Goal: Task Accomplishment & Management: Manage account settings

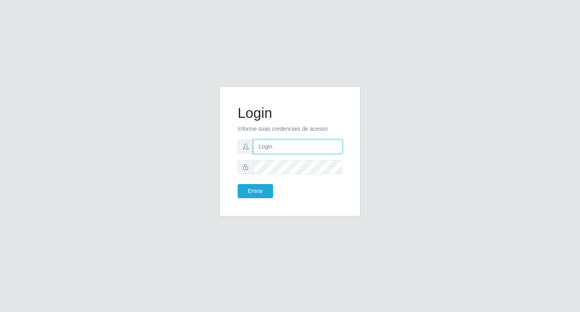
click at [276, 147] on input "text" at bounding box center [297, 146] width 89 height 14
type input "[EMAIL_ADDRESS][DOMAIN_NAME]"
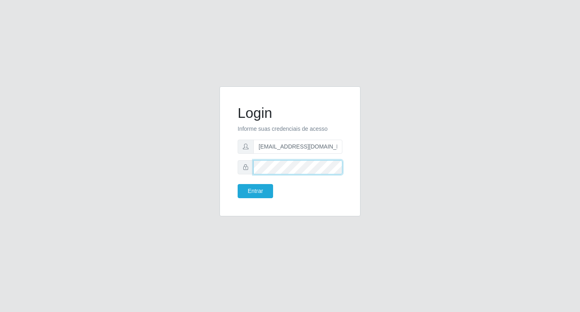
click at [238, 184] on button "Entrar" at bounding box center [255, 191] width 35 height 14
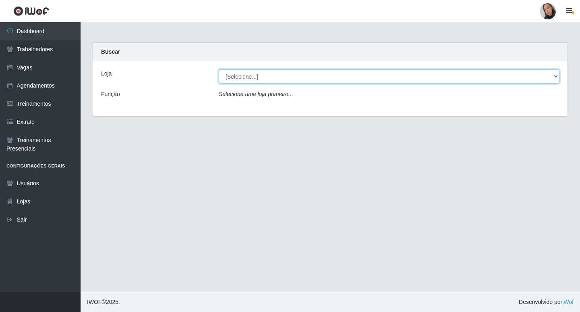
click at [374, 74] on select "[Selecione...] Supermercado [GEOGRAPHIC_DATA]" at bounding box center [389, 76] width 341 height 14
select select "165"
click at [219, 69] on select "[Selecione...] Supermercado [GEOGRAPHIC_DATA]" at bounding box center [389, 76] width 341 height 14
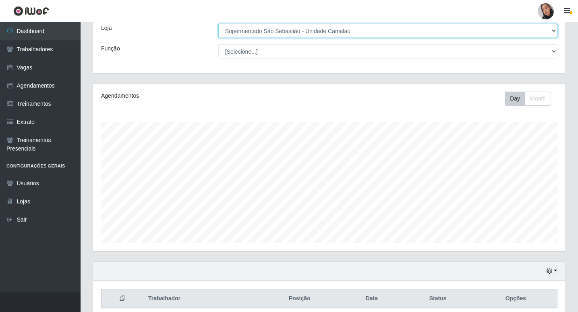
scroll to position [80, 0]
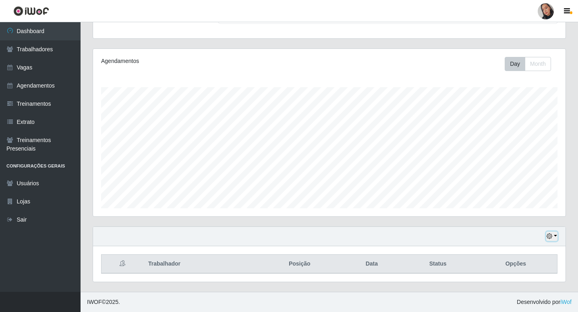
click at [556, 237] on button "button" at bounding box center [551, 235] width 11 height 9
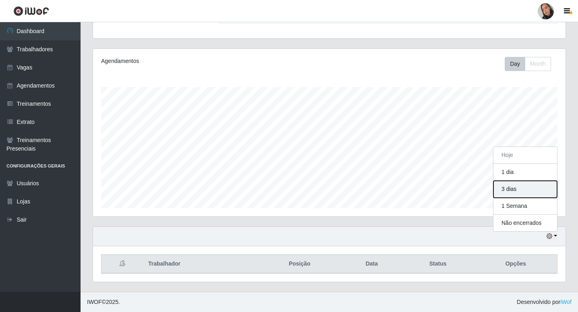
click at [530, 182] on button "3 dias" at bounding box center [526, 189] width 64 height 17
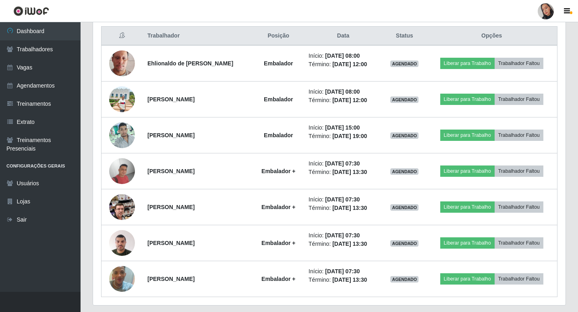
scroll to position [331, 0]
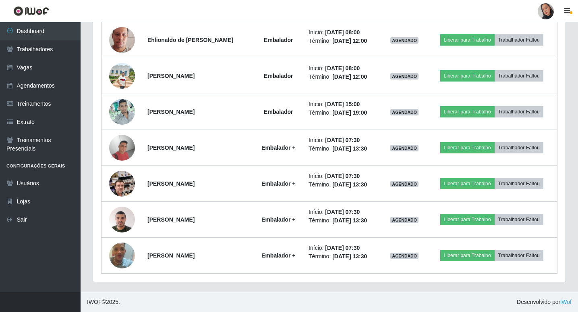
click at [547, 13] on div at bounding box center [546, 11] width 16 height 16
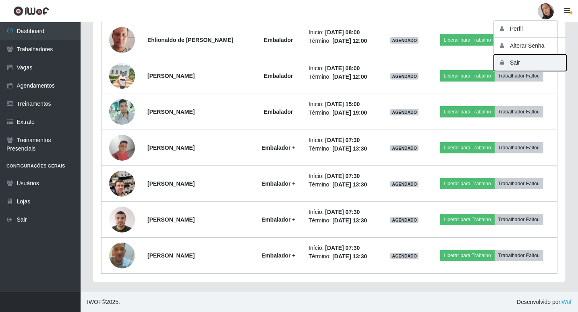
click at [539, 60] on button "Sair" at bounding box center [530, 62] width 73 height 17
